Goal: Information Seeking & Learning: Learn about a topic

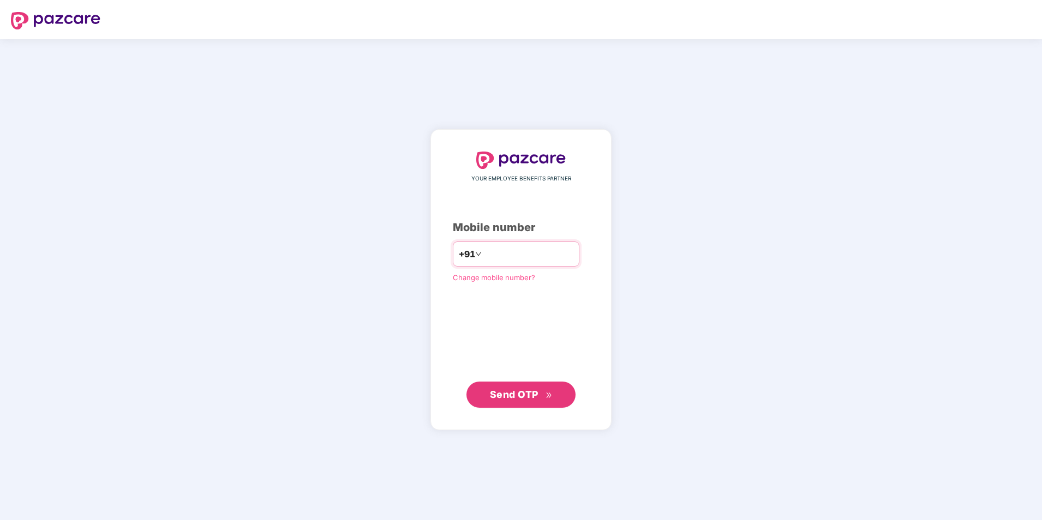
click at [539, 262] on input "number" at bounding box center [528, 253] width 89 height 17
type input "**********"
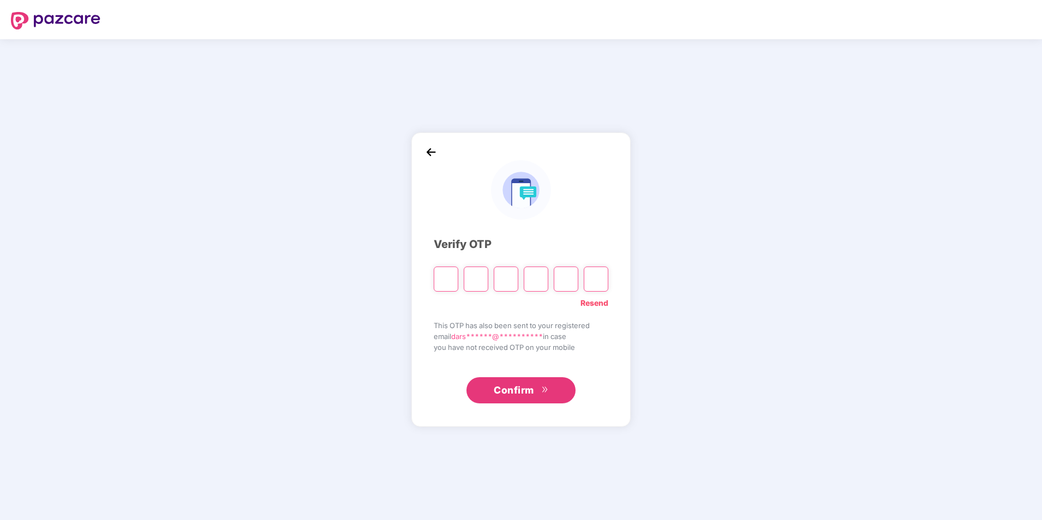
type input "*"
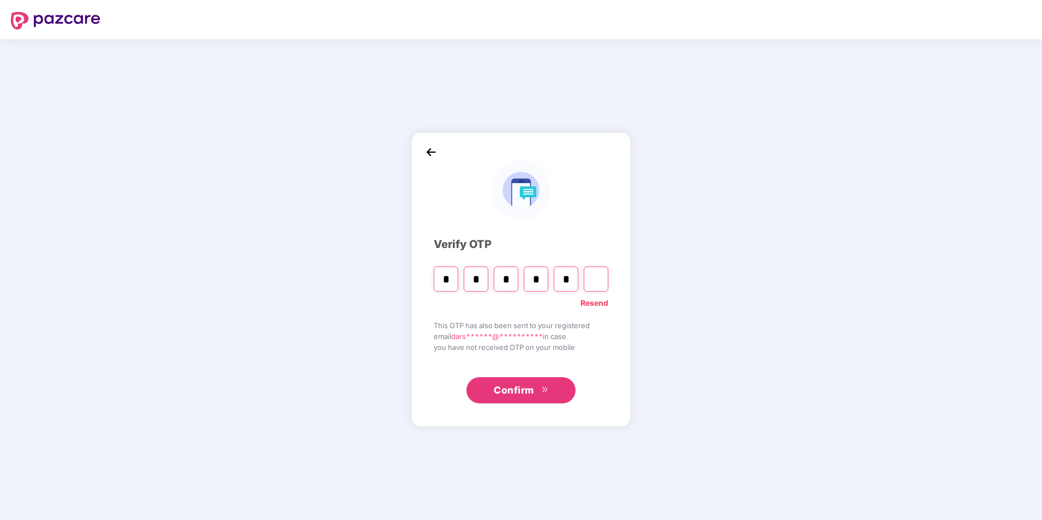
type input "*"
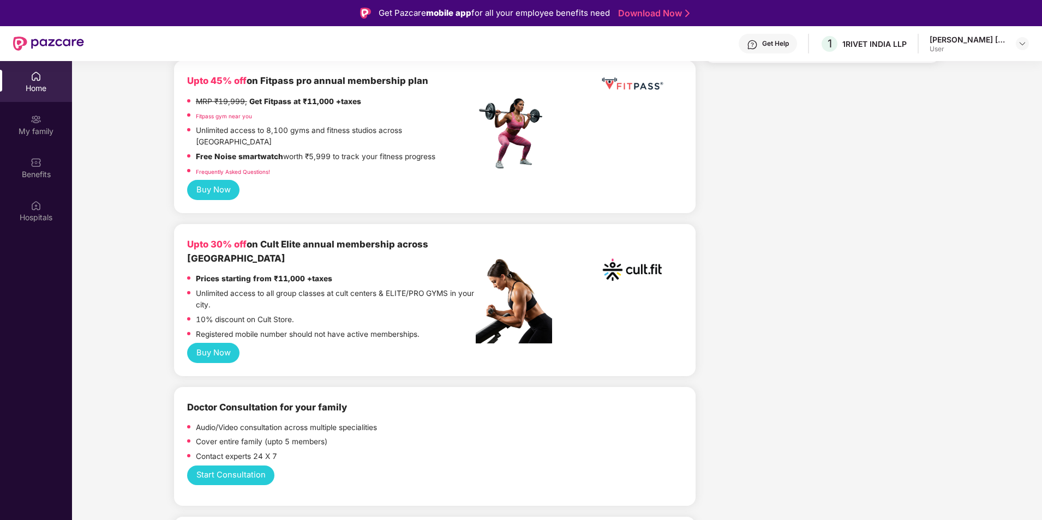
scroll to position [655, 0]
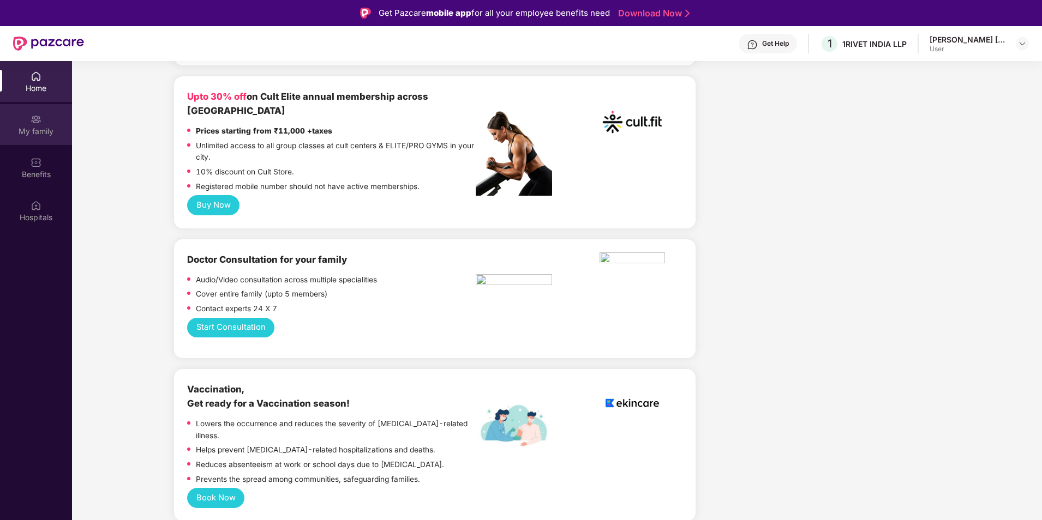
click at [55, 135] on div "My family" at bounding box center [36, 131] width 72 height 11
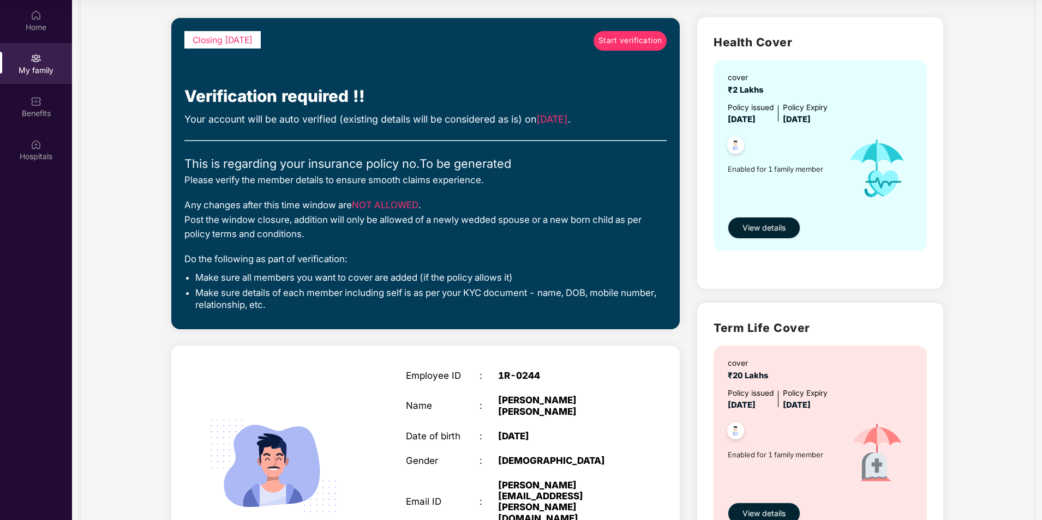
scroll to position [159, 0]
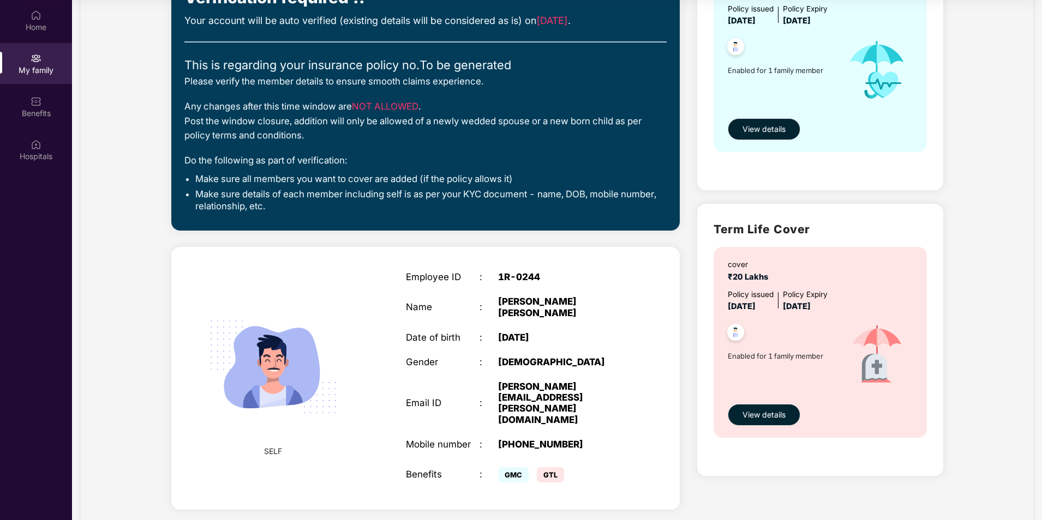
click at [524, 468] on span "GMC" at bounding box center [513, 475] width 31 height 15
click at [560, 468] on span "GTL" at bounding box center [550, 475] width 27 height 15
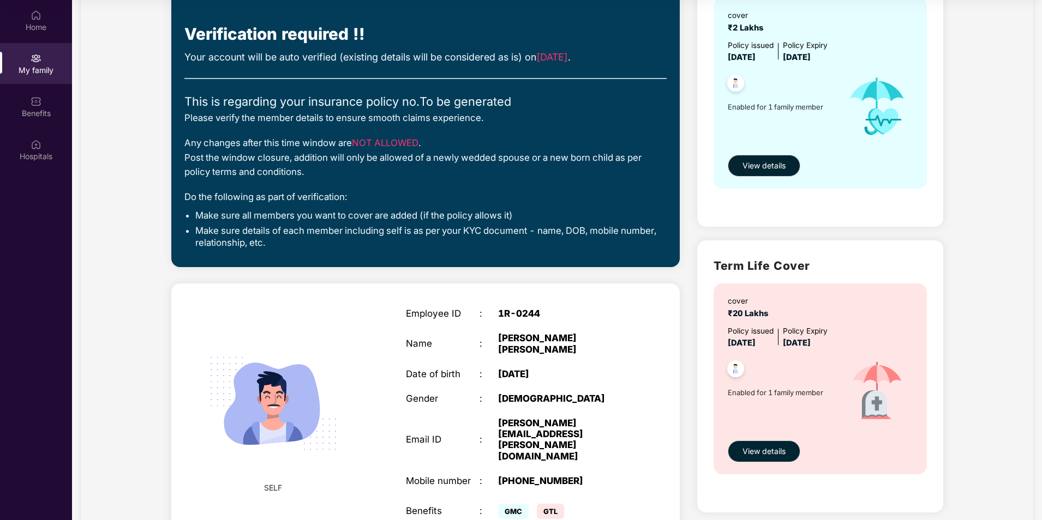
scroll to position [104, 0]
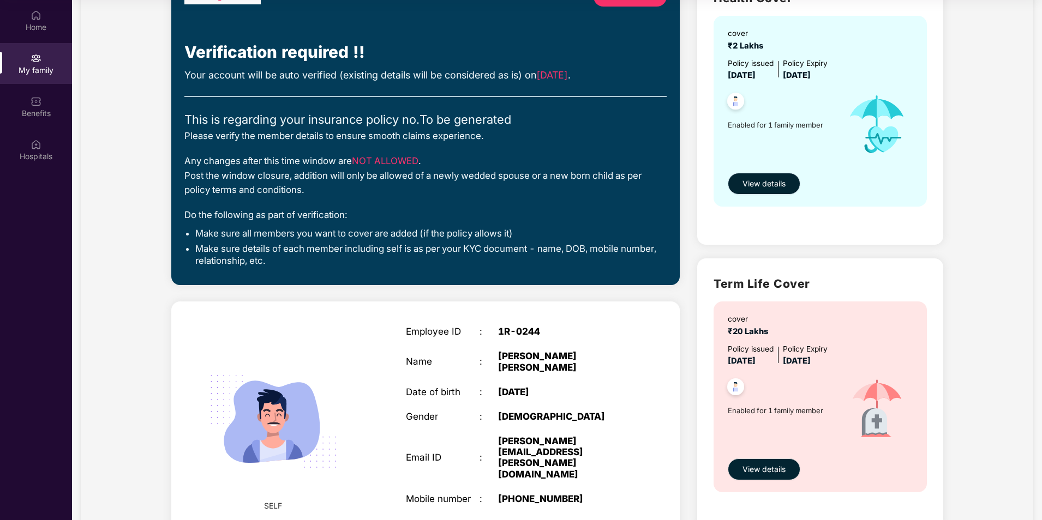
click at [779, 184] on span "View details" at bounding box center [763, 184] width 43 height 12
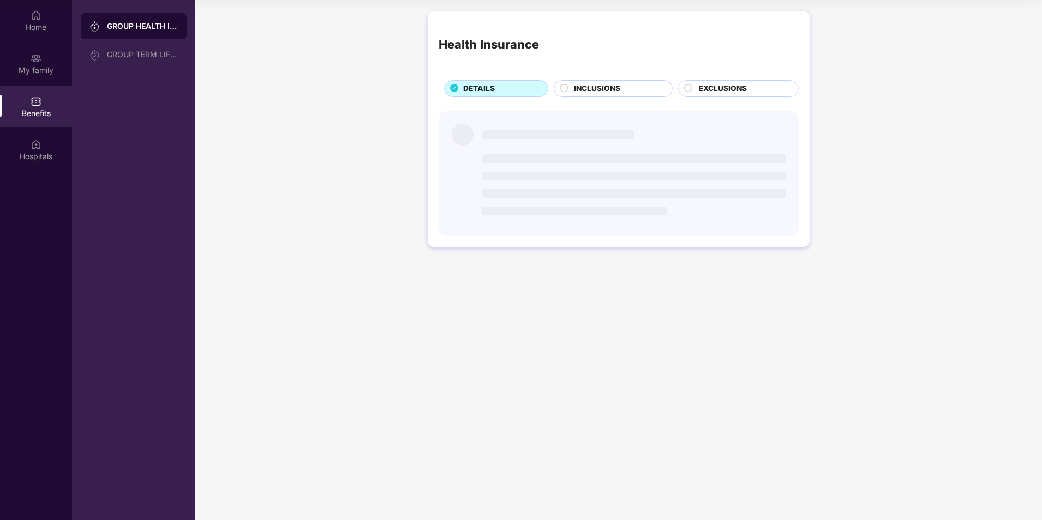
scroll to position [0, 0]
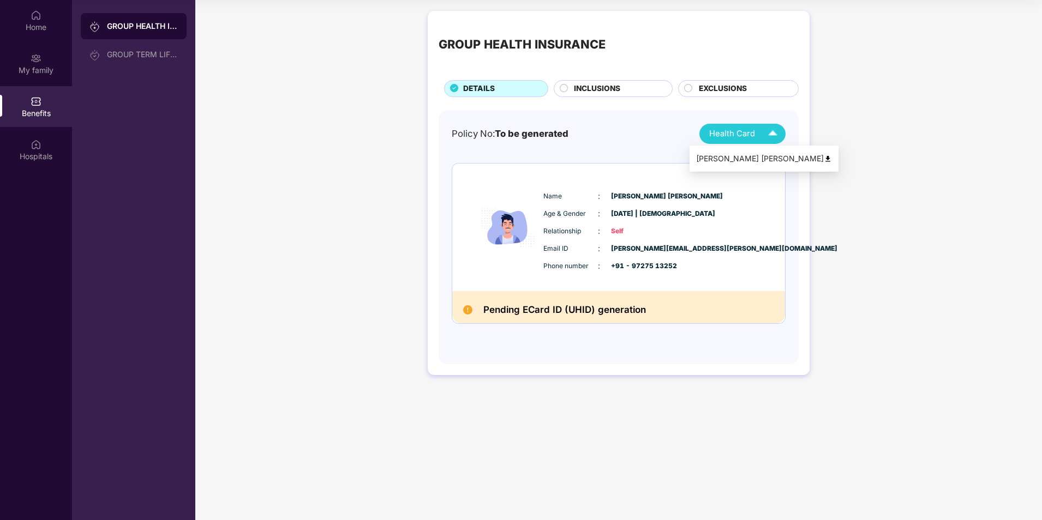
click at [759, 134] on div "Health Card" at bounding box center [745, 133] width 73 height 19
click at [981, 153] on div "GROUP HEALTH INSURANCE DETAILS INCLUSIONS EXCLUSIONS Policy No: To be generated…" at bounding box center [618, 198] width 847 height 386
click at [625, 93] on div "INCLUSIONS" at bounding box center [617, 90] width 98 height 14
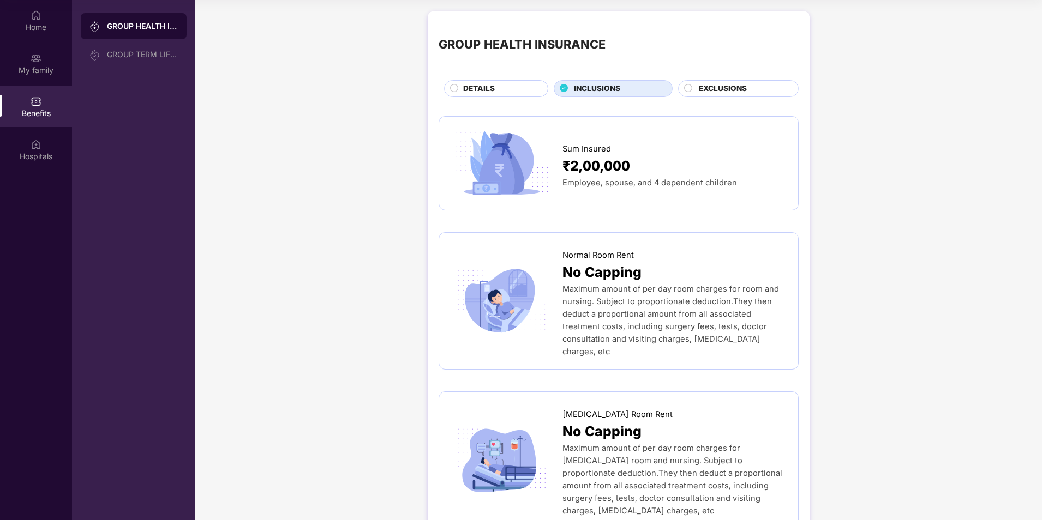
click at [742, 89] on span "EXCLUSIONS" at bounding box center [723, 89] width 48 height 12
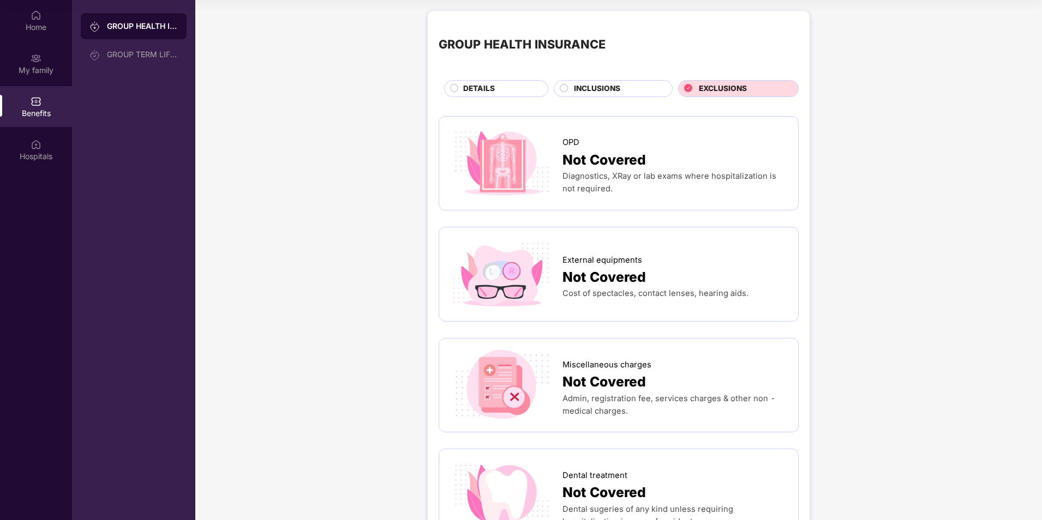
click at [485, 95] on div "DETAILS" at bounding box center [500, 90] width 85 height 14
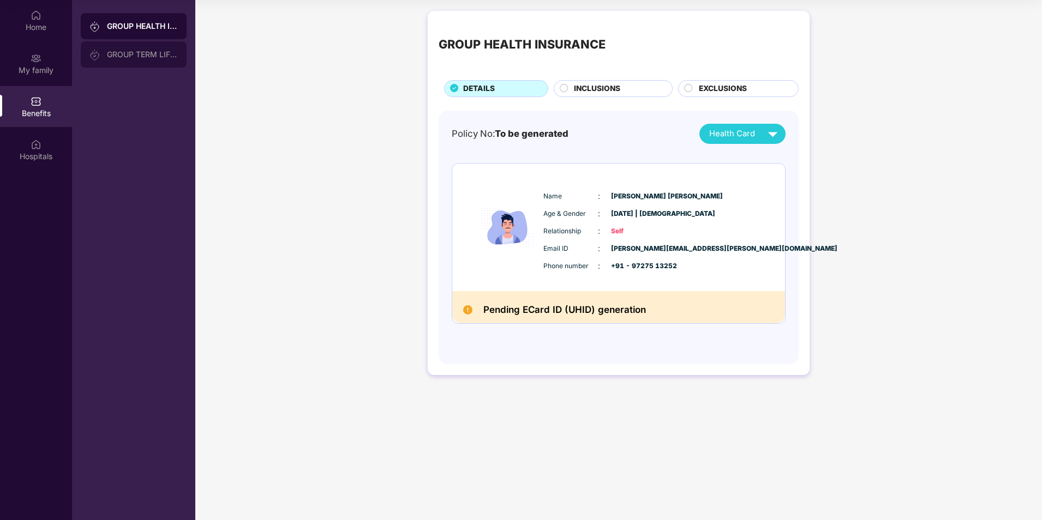
click at [138, 58] on div "GROUP TERM LIFE INSURANCE" at bounding box center [142, 54] width 71 height 9
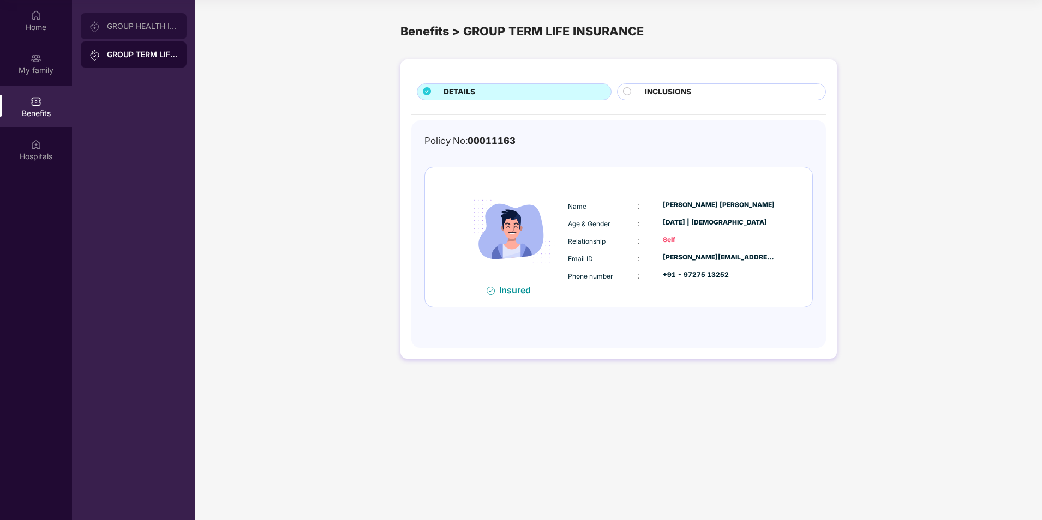
click at [147, 23] on div "GROUP HEALTH INSURANCE" at bounding box center [142, 26] width 71 height 9
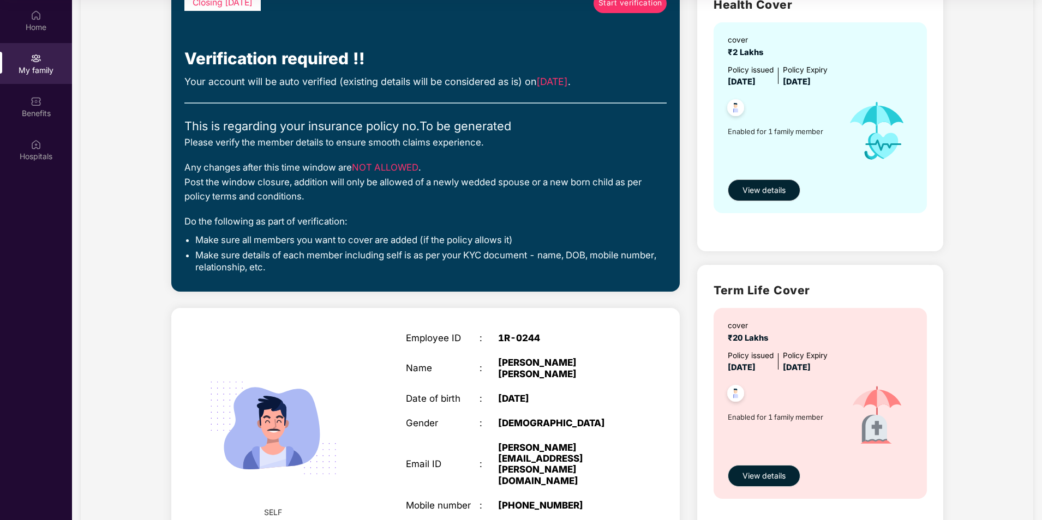
scroll to position [159, 0]
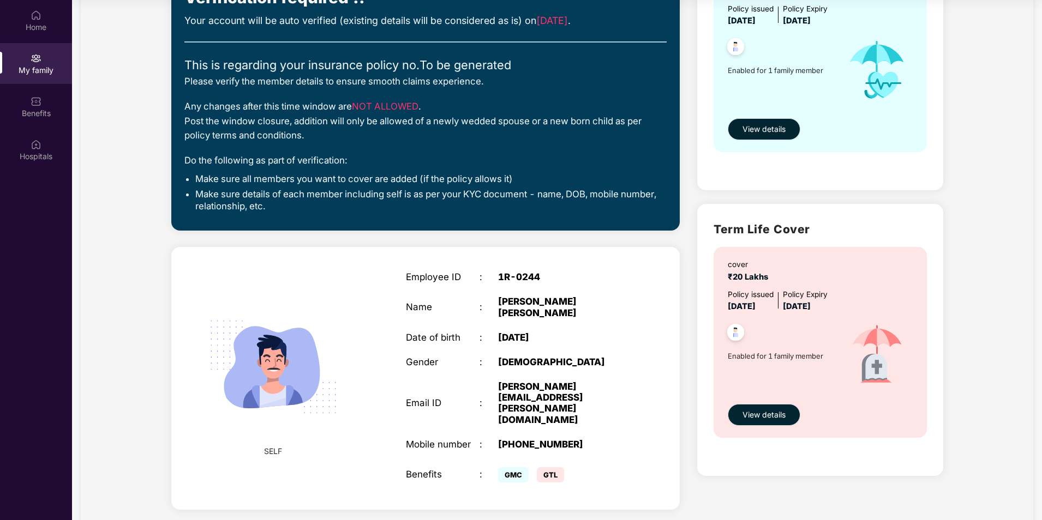
click at [511, 468] on span "GMC" at bounding box center [513, 475] width 31 height 15
click at [760, 416] on span "View details" at bounding box center [763, 415] width 43 height 12
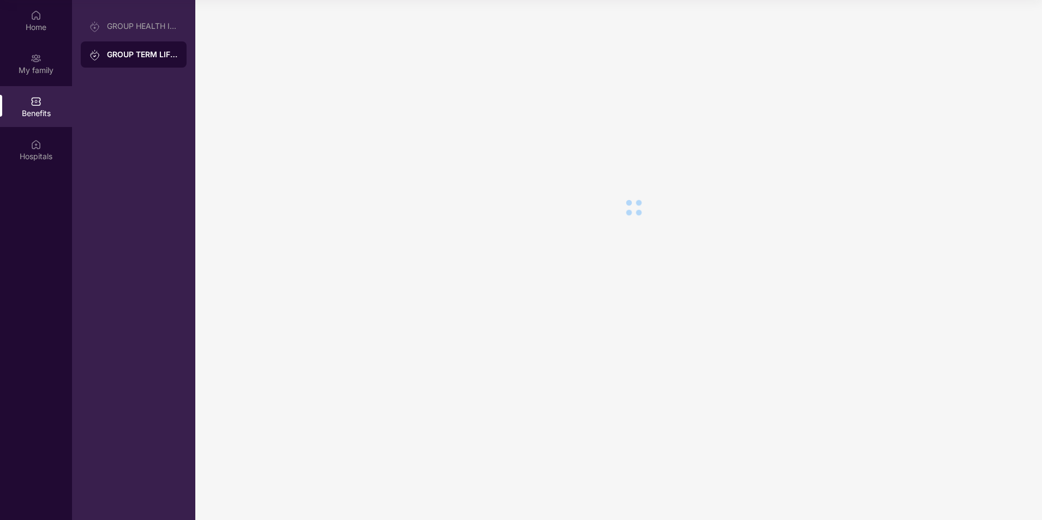
scroll to position [0, 0]
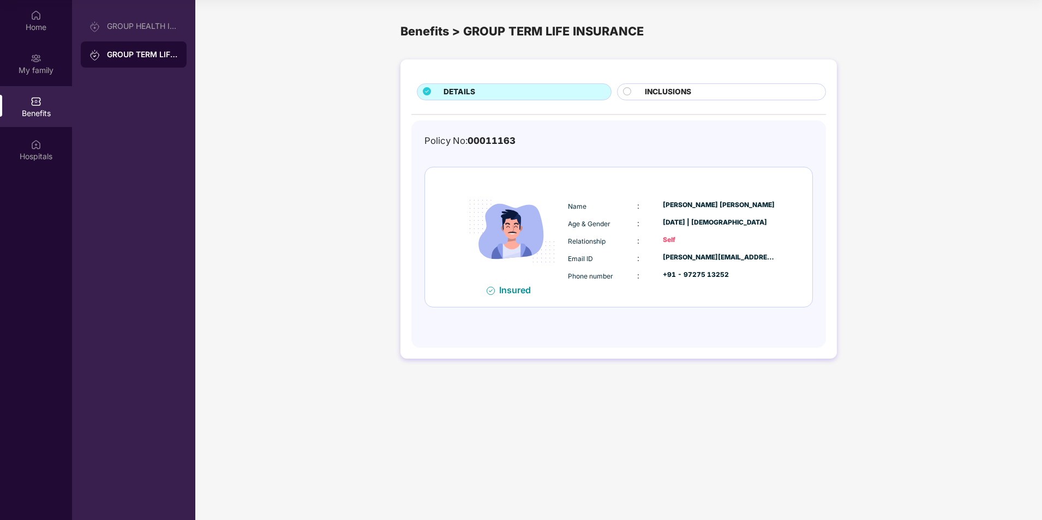
click at [705, 95] on div "INCLUSIONS" at bounding box center [729, 93] width 181 height 14
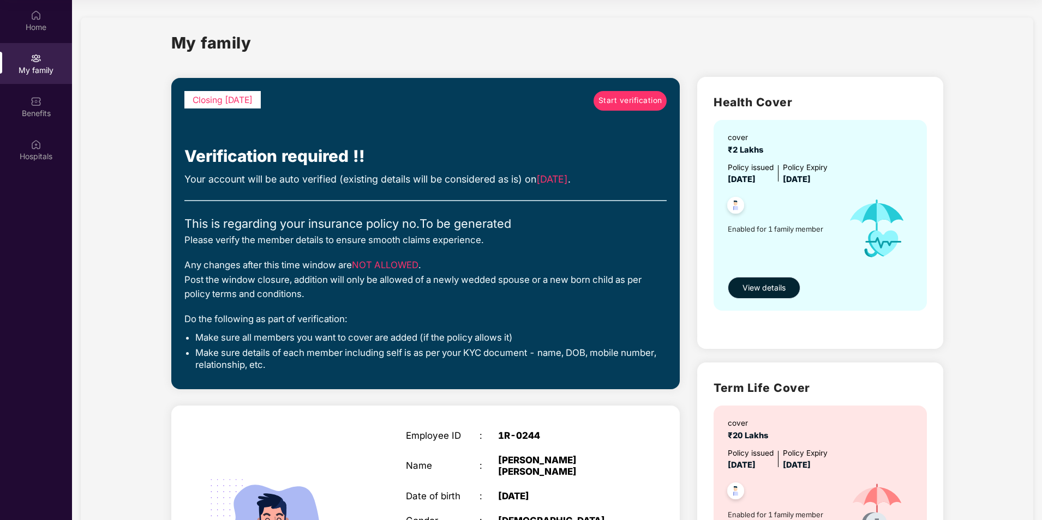
click at [758, 284] on span "View details" at bounding box center [763, 288] width 43 height 12
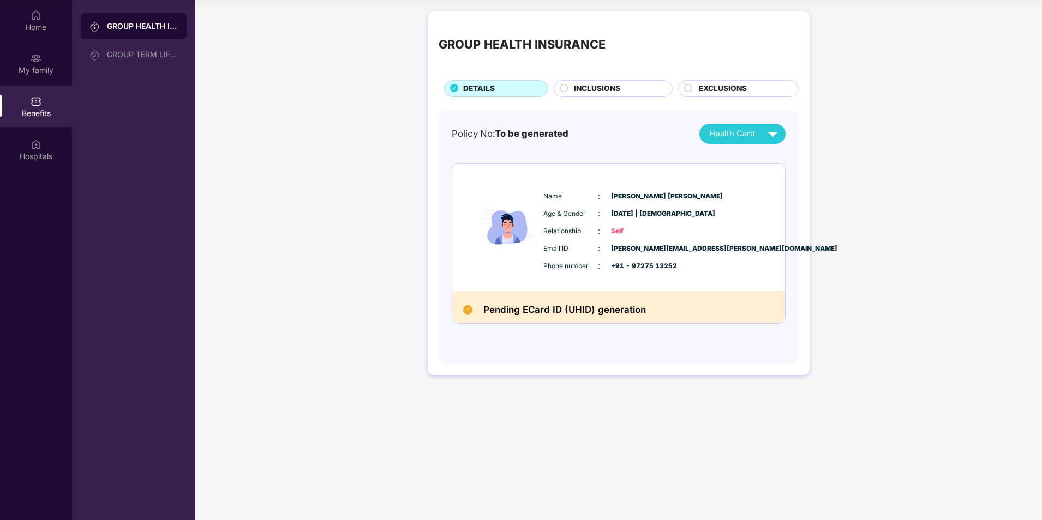
click at [603, 310] on h2 "Pending ECard ID (UHID) generation" at bounding box center [564, 310] width 163 height 16
click at [752, 131] on span "Health Card" at bounding box center [732, 134] width 46 height 13
